Goal: Information Seeking & Learning: Find specific page/section

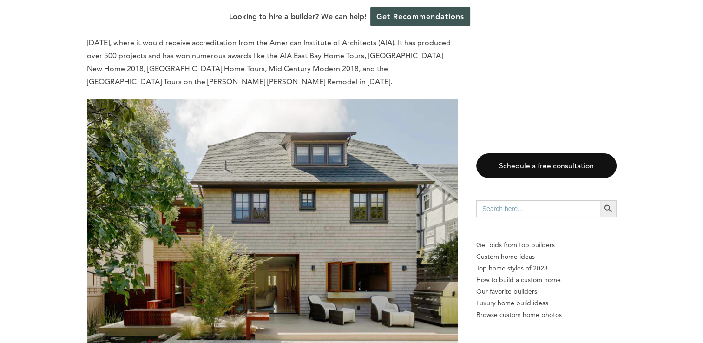
scroll to position [3532, 0]
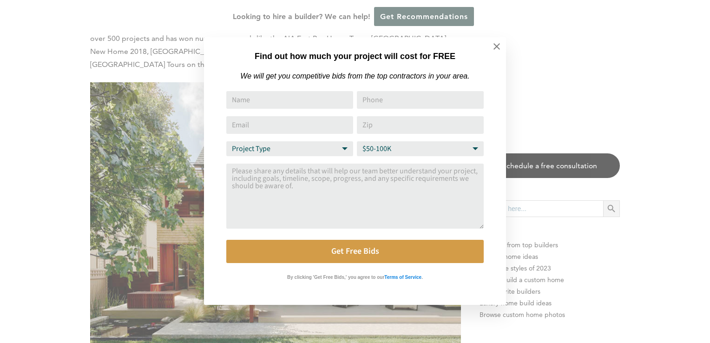
click at [688, 159] on html "Cookies at Home Builder Digest To provide the best experience on this website, …" at bounding box center [355, 294] width 710 height 7653
click at [499, 47] on icon at bounding box center [497, 46] width 10 height 10
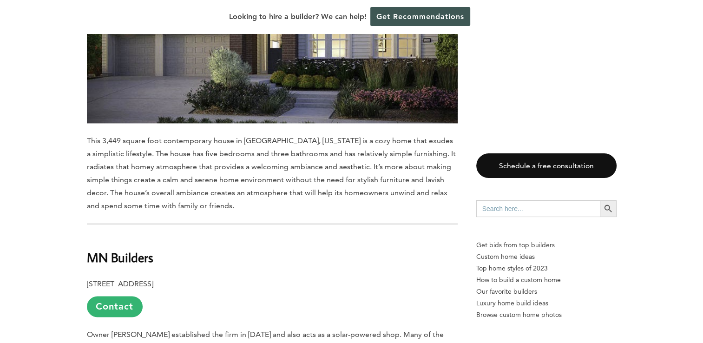
scroll to position [4822, 0]
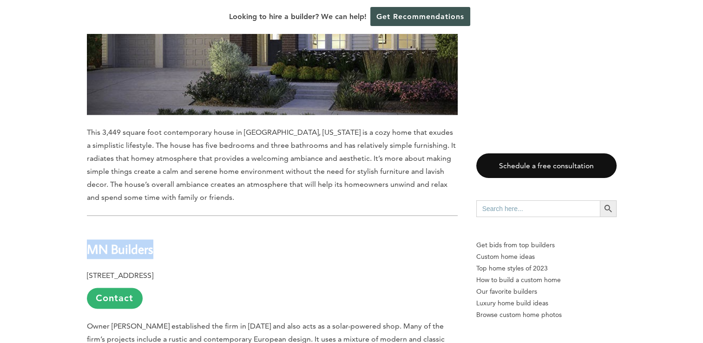
drag, startPoint x: 81, startPoint y: 213, endPoint x: 151, endPoint y: 217, distance: 69.8
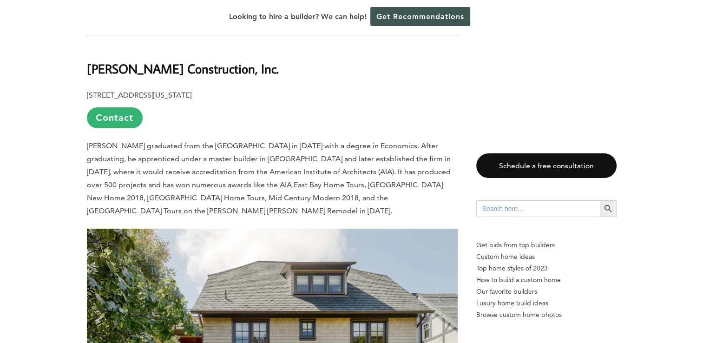
scroll to position [3329, 0]
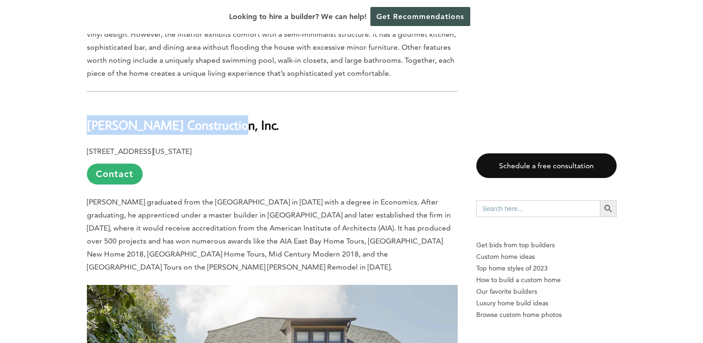
drag, startPoint x: 79, startPoint y: 103, endPoint x: 214, endPoint y: 109, distance: 134.9
click at [214, 109] on div "Last updated on May 27th, 2024 at 06:46 am A suburban town in the eastern shore…" at bounding box center [352, 291] width 560 height 6249
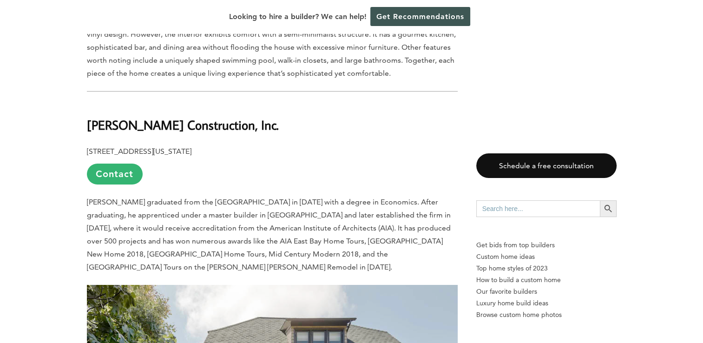
click at [639, 157] on div "Last updated on May 27th, 2024 at 06:46 am A suburban town in the eastern shore…" at bounding box center [351, 291] width 703 height 6249
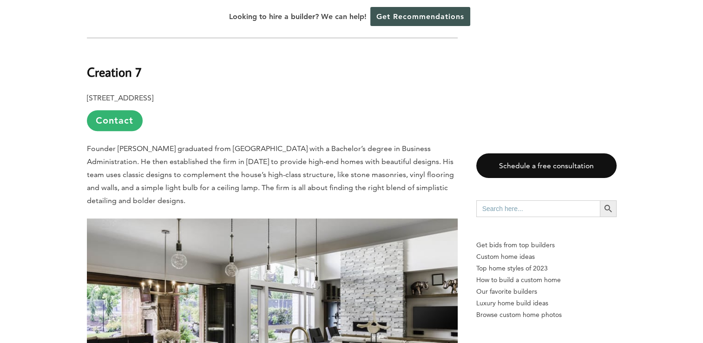
scroll to position [599, 0]
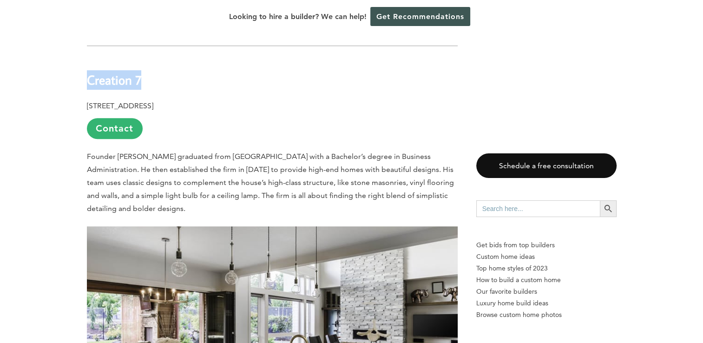
drag, startPoint x: 86, startPoint y: 55, endPoint x: 146, endPoint y: 53, distance: 60.9
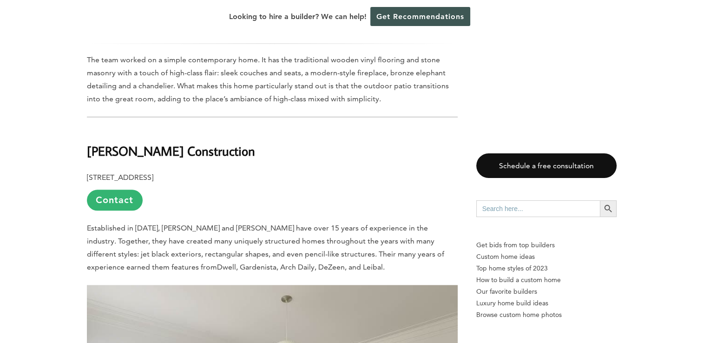
scroll to position [1071, 0]
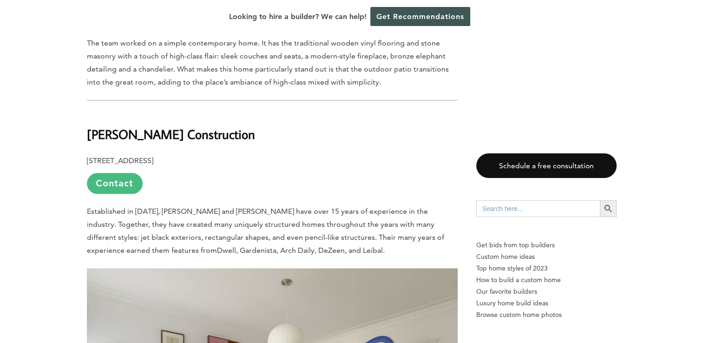
click at [124, 173] on link "Contact" at bounding box center [115, 183] width 56 height 21
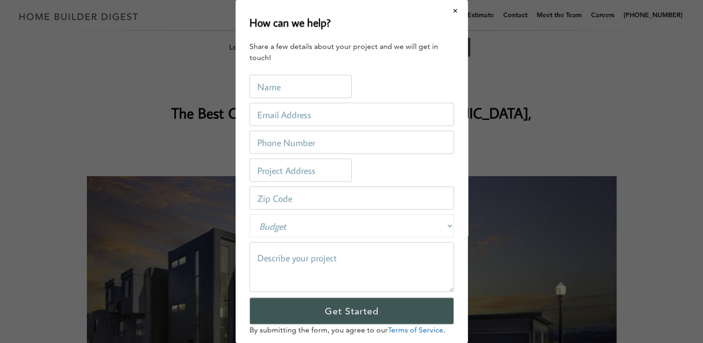
scroll to position [0, 0]
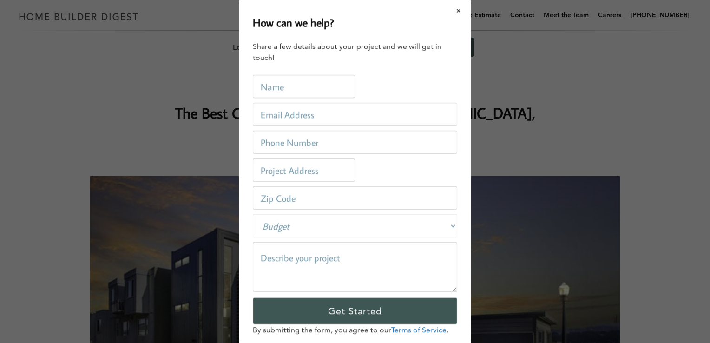
click at [452, 9] on button "Close modal" at bounding box center [459, 11] width 25 height 20
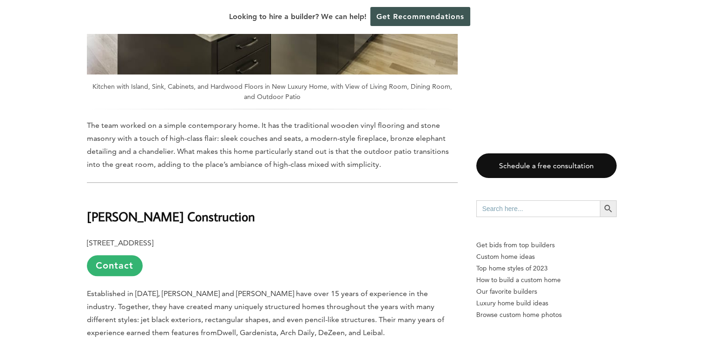
scroll to position [1093, 0]
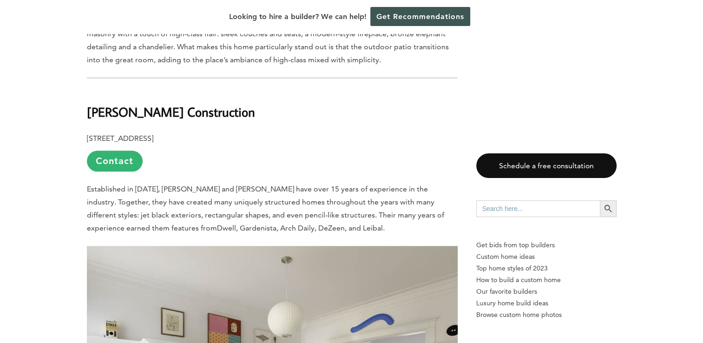
drag, startPoint x: 82, startPoint y: 91, endPoint x: 243, endPoint y: 90, distance: 160.8
click at [297, 89] on h2 "Devlin McNally Construction" at bounding box center [272, 105] width 371 height 32
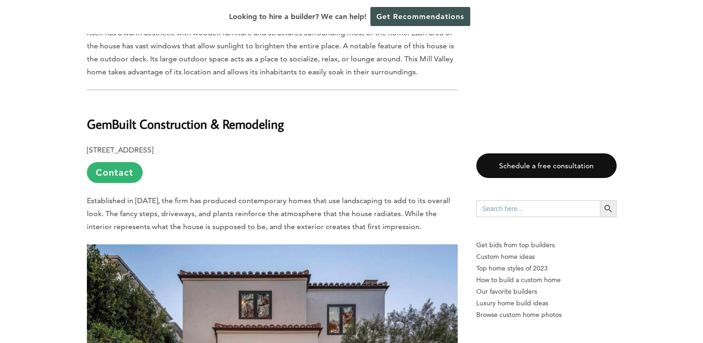
scroll to position [2271, 0]
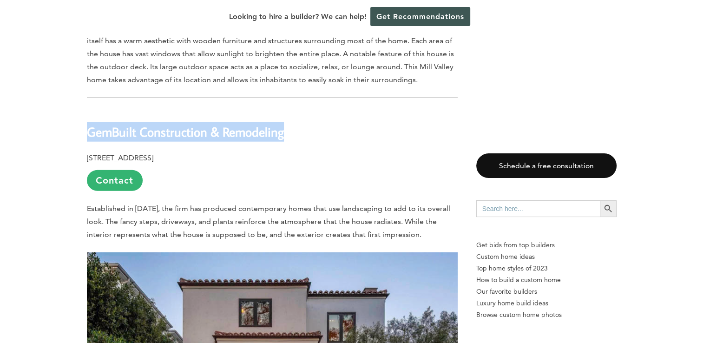
drag, startPoint x: 83, startPoint y: 109, endPoint x: 294, endPoint y: 113, distance: 211.0
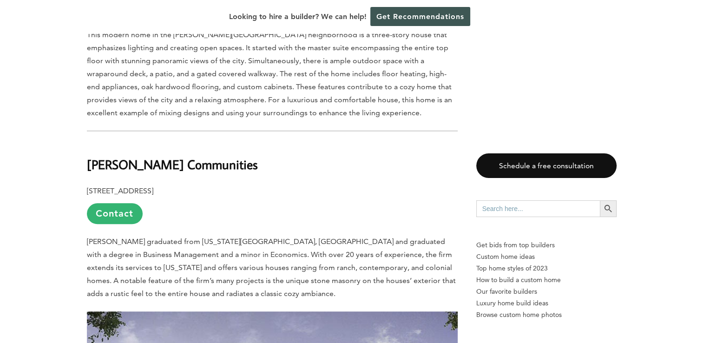
scroll to position [4445, 0]
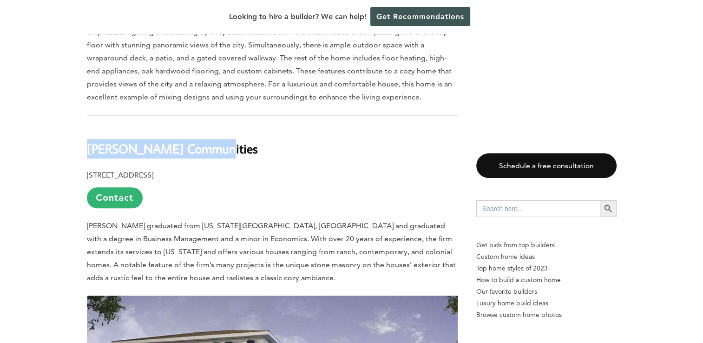
drag, startPoint x: 91, startPoint y: 115, endPoint x: 203, endPoint y: 120, distance: 112.1
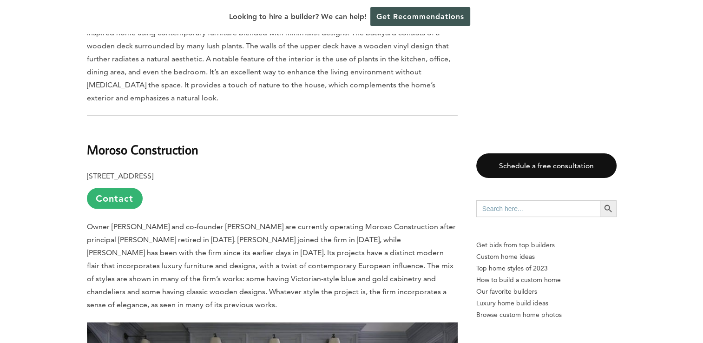
scroll to position [5450, 0]
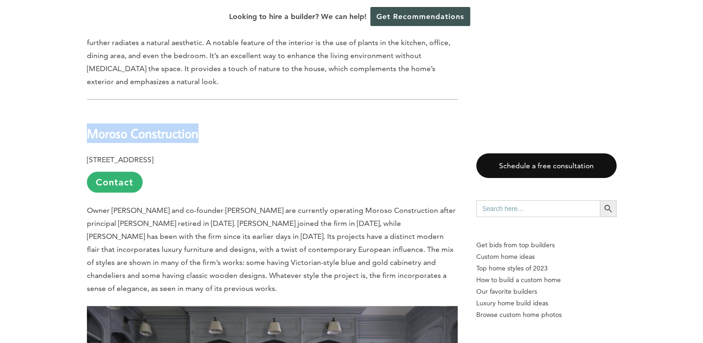
drag, startPoint x: 80, startPoint y: 79, endPoint x: 204, endPoint y: 86, distance: 124.7
click at [415, 153] on p "1086 Folsom St., San Francisco, CA 94103 Contact" at bounding box center [272, 173] width 371 height 40
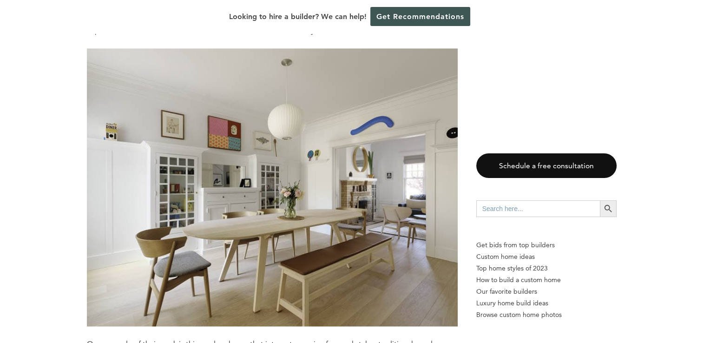
scroll to position [0, 0]
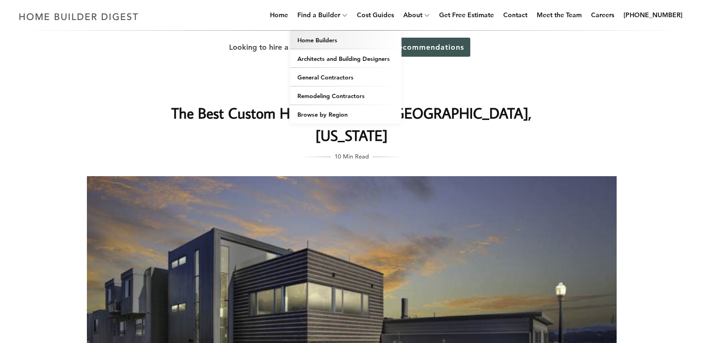
click at [338, 39] on link "Home Builders" at bounding box center [346, 40] width 112 height 19
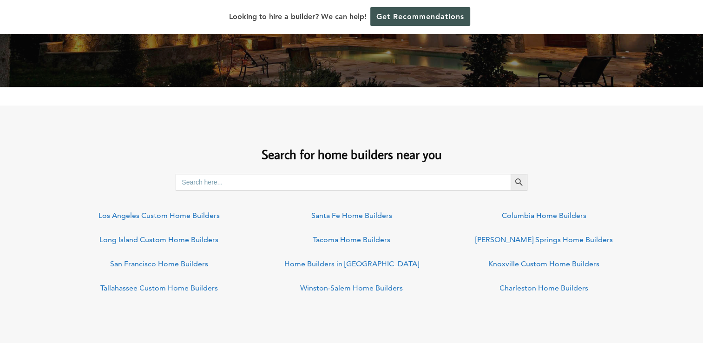
scroll to position [616, 0]
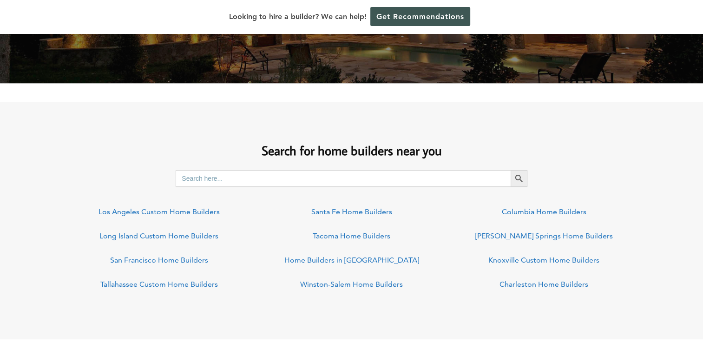
click at [474, 176] on input "Search for:" at bounding box center [343, 178] width 335 height 17
type input "94577"
click at [519, 179] on icon "Search" at bounding box center [518, 178] width 7 height 7
